Goal: Task Accomplishment & Management: Complete application form

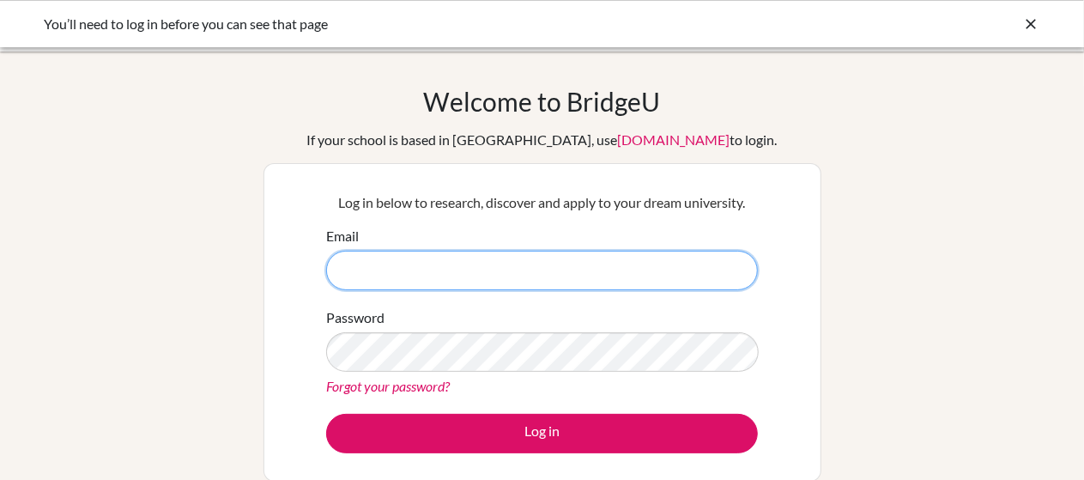
click at [591, 289] on input "Email" at bounding box center [542, 270] width 432 height 39
type input "ghada.bayakli@almawakeb.sch.ae"
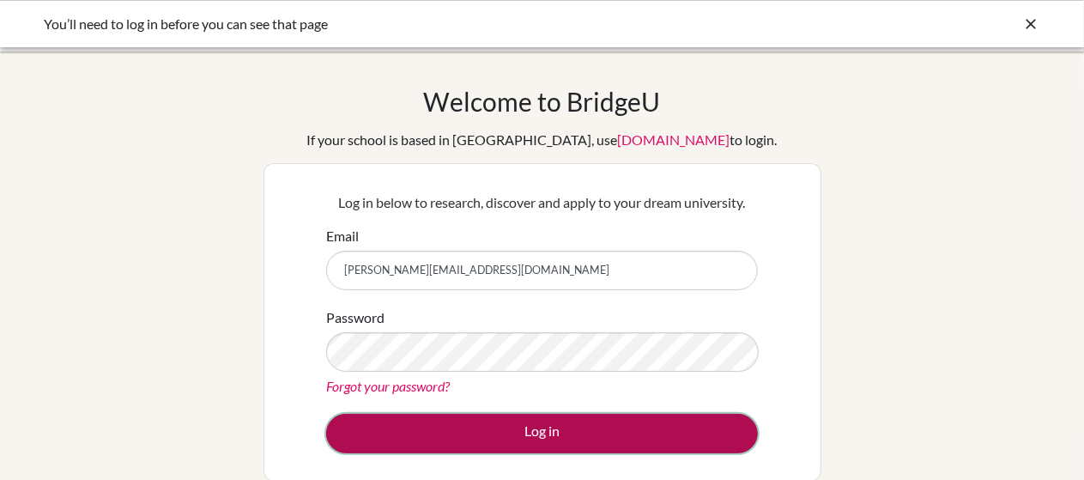
click at [546, 425] on button "Log in" at bounding box center [542, 433] width 432 height 39
click at [528, 432] on button "Log in" at bounding box center [542, 433] width 432 height 39
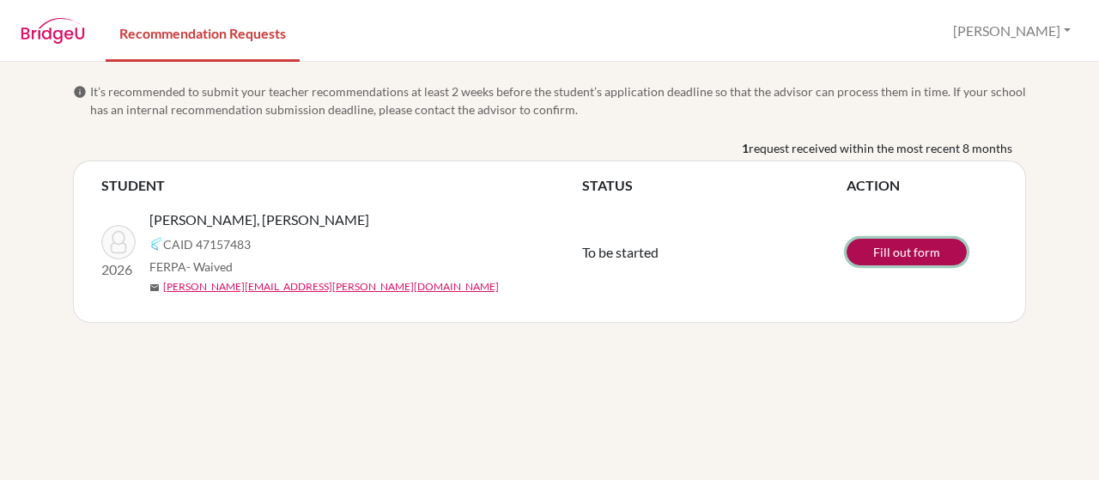
click at [908, 255] on link "Fill out form" at bounding box center [906, 252] width 120 height 27
